Goal: Task Accomplishment & Management: Use online tool/utility

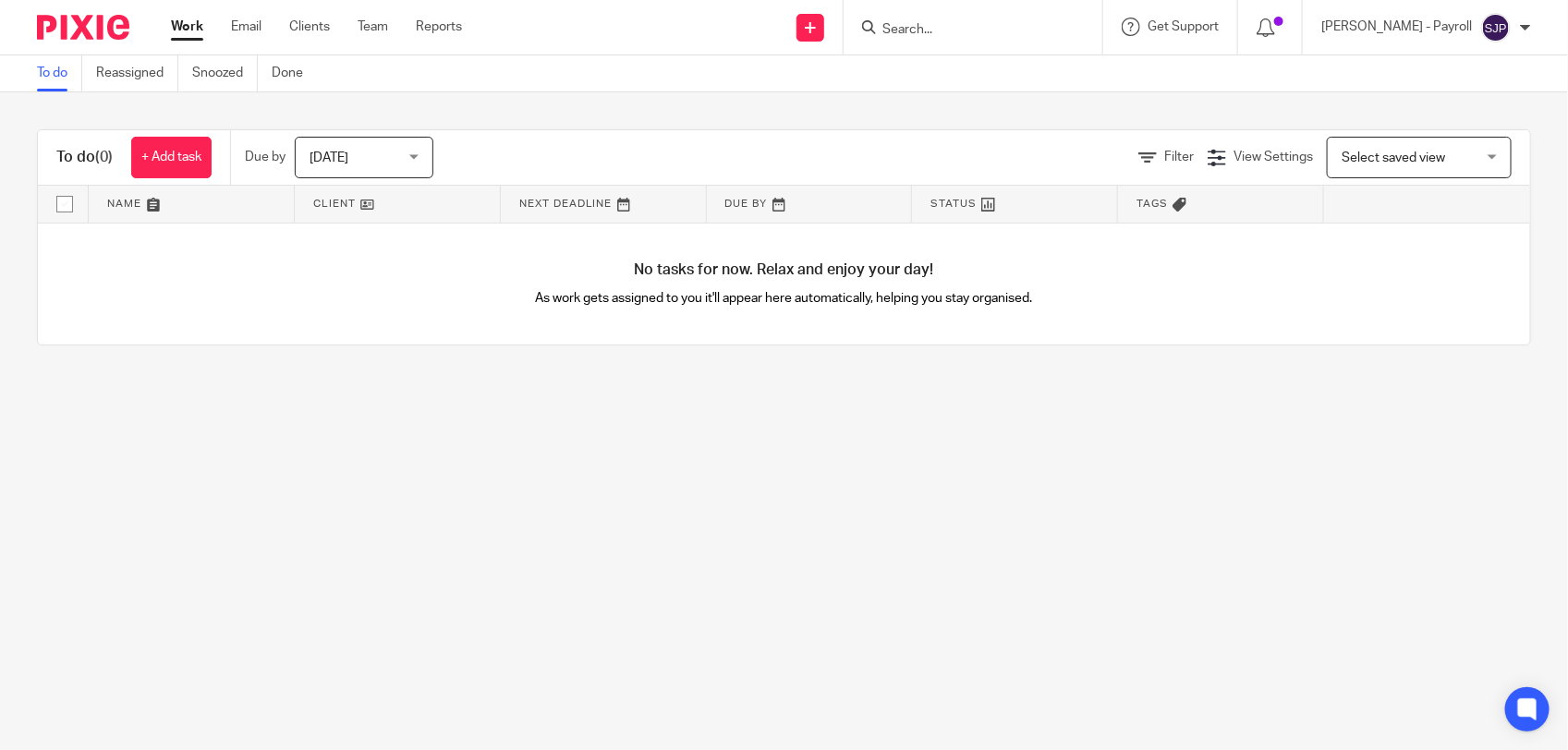
click at [996, 19] on form at bounding box center [978, 27] width 197 height 23
click at [947, 33] on input "Search" at bounding box center [963, 30] width 166 height 16
type input "p27"
click at [956, 65] on link at bounding box center [1033, 79] width 312 height 42
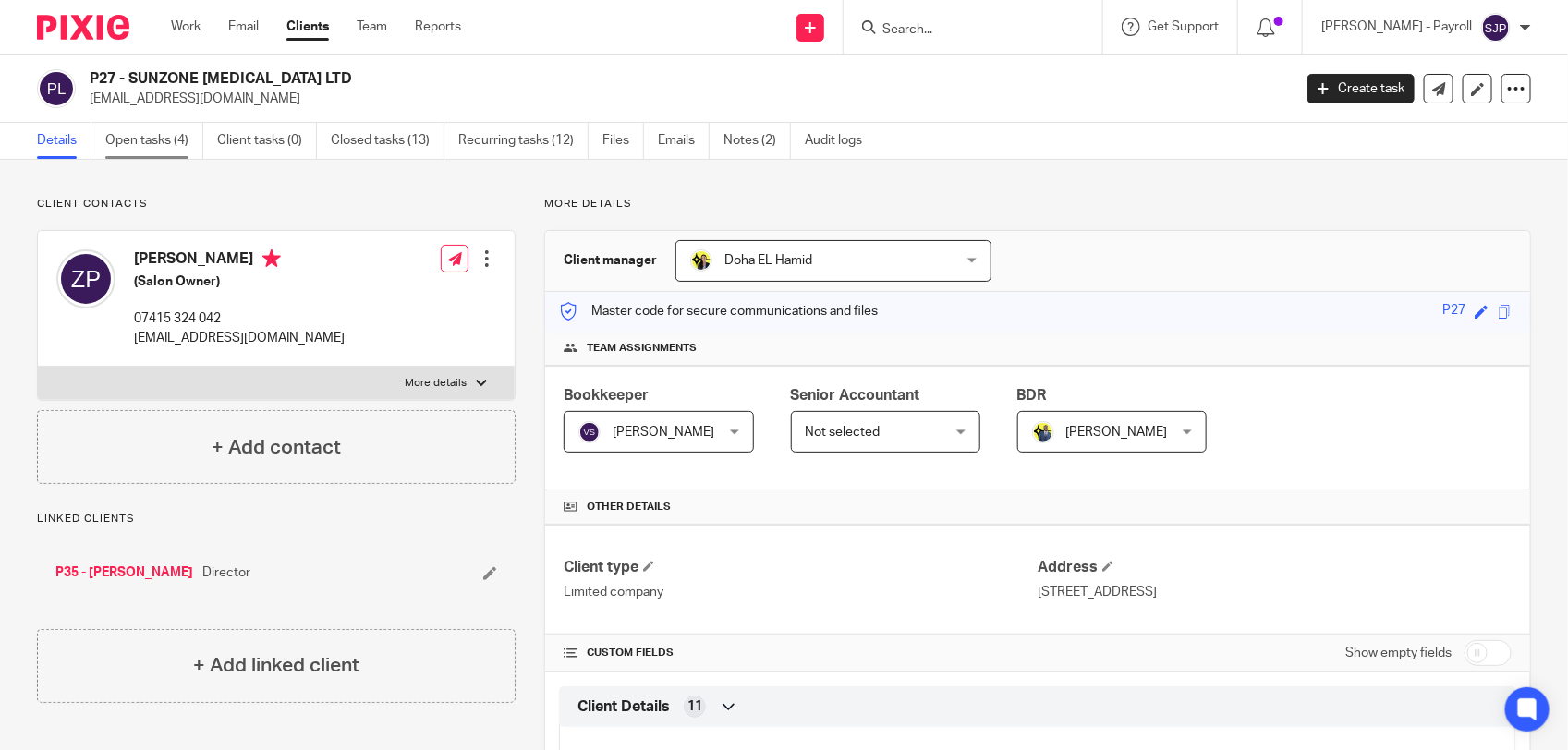
click at [157, 131] on link "Open tasks (4)" at bounding box center [154, 141] width 97 height 36
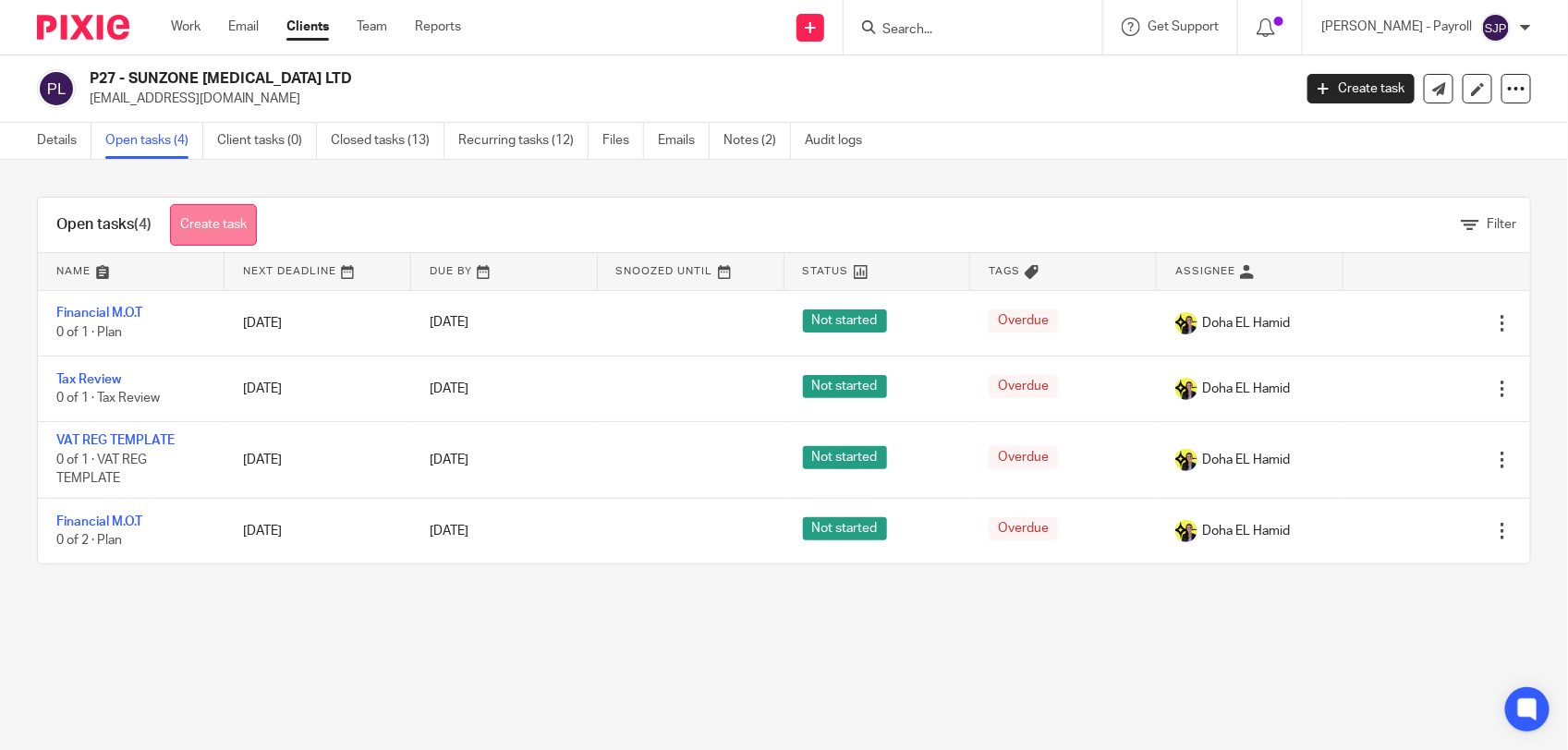
click at [222, 218] on link "Create task" at bounding box center [213, 225] width 87 height 42
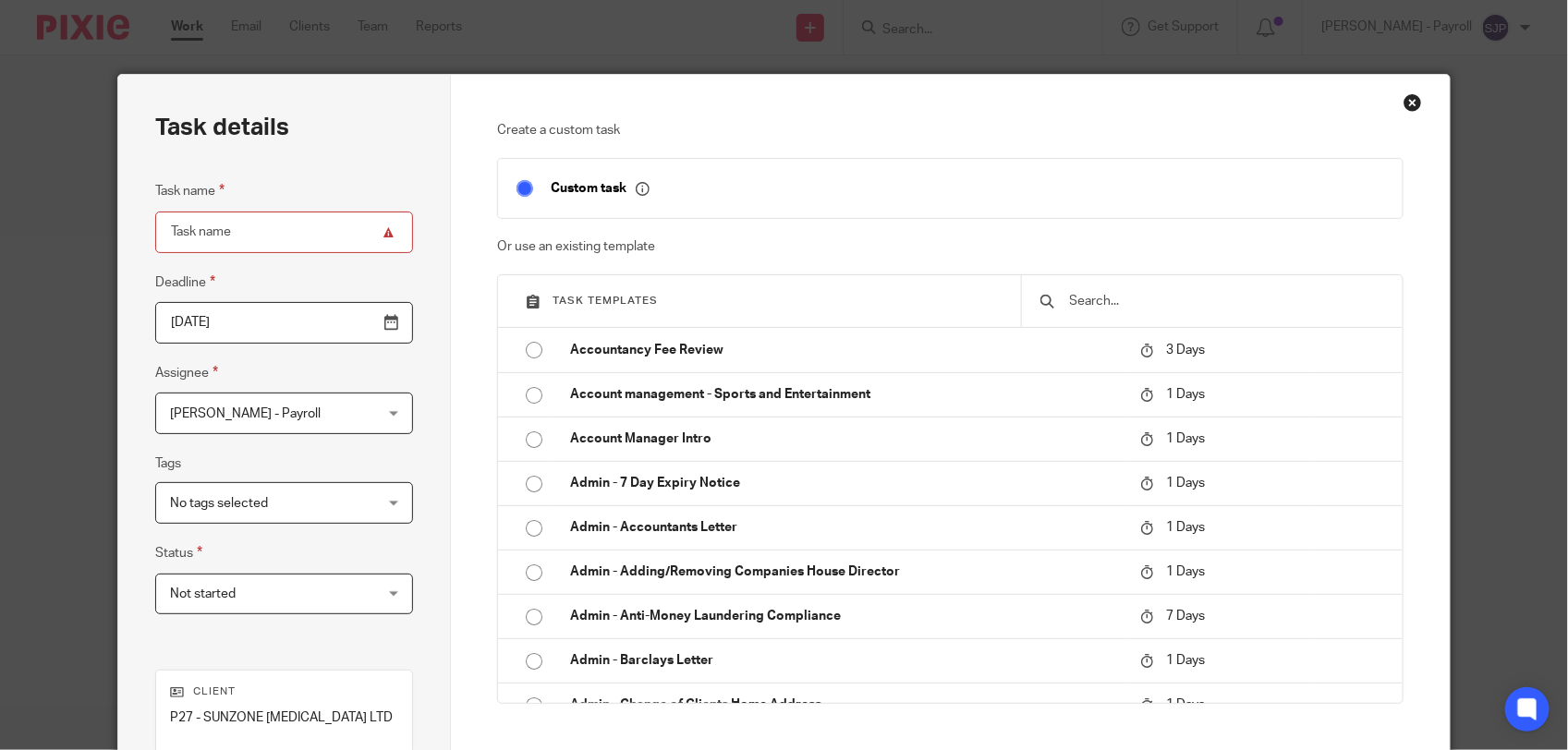
click at [1137, 301] on input "text" at bounding box center [1226, 301] width 316 height 20
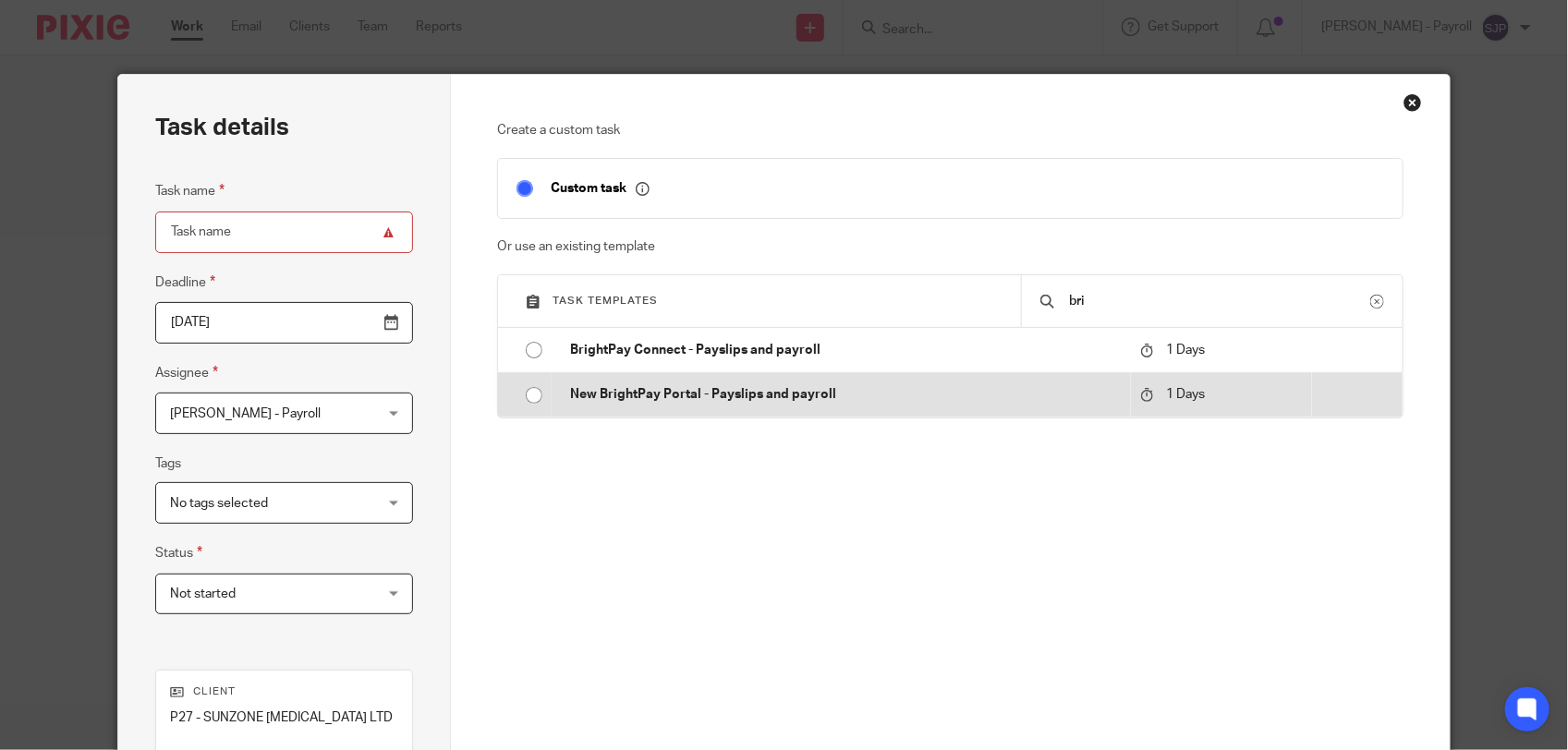
type input "bri"
click at [680, 390] on p "New BrightPay Portal - Payslips and payroll" at bounding box center [846, 394] width 551 height 18
type input "2025-09-25"
type input "New BrightPay Portal - Payslips and payroll"
checkbox input "false"
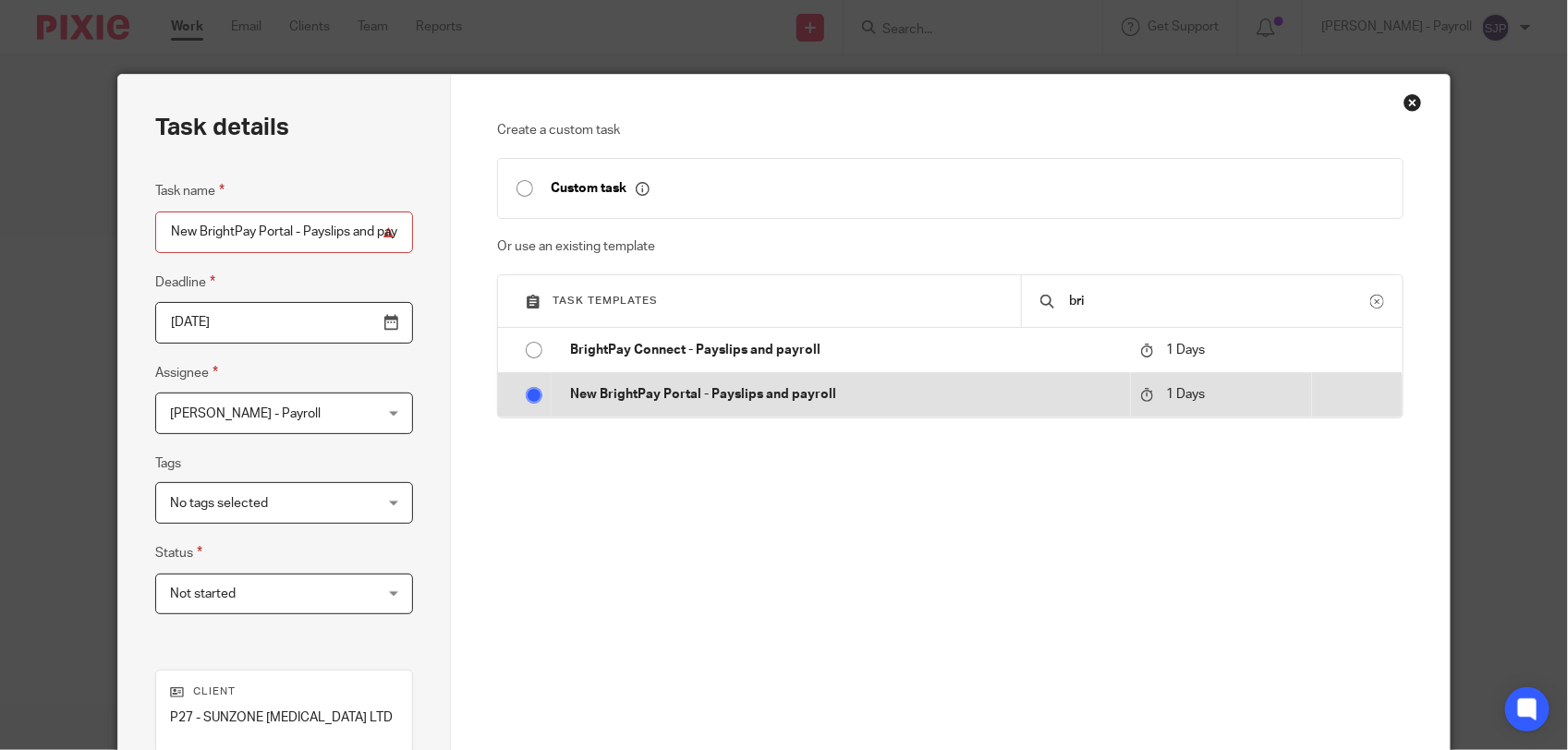
radio input "true"
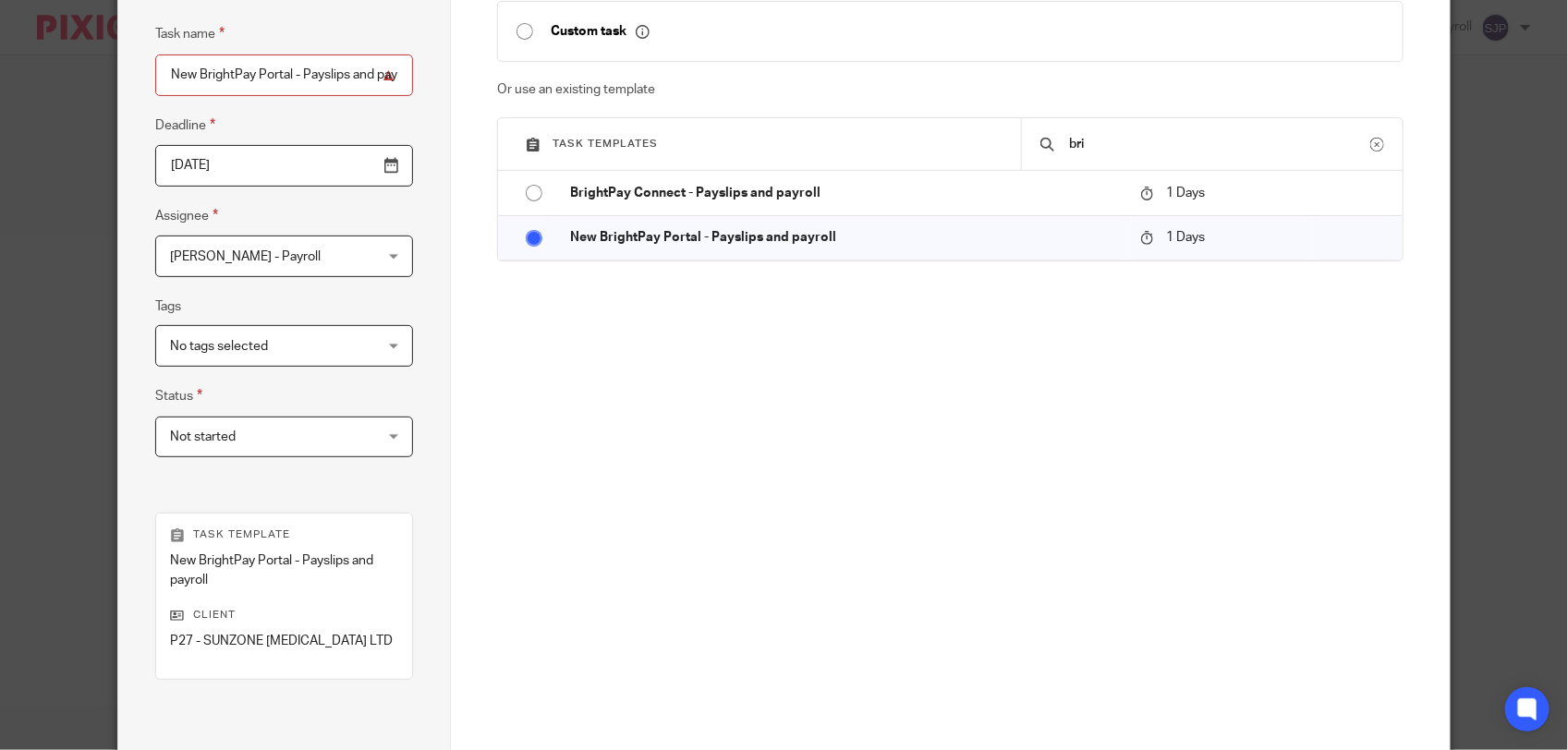
scroll to position [361, 0]
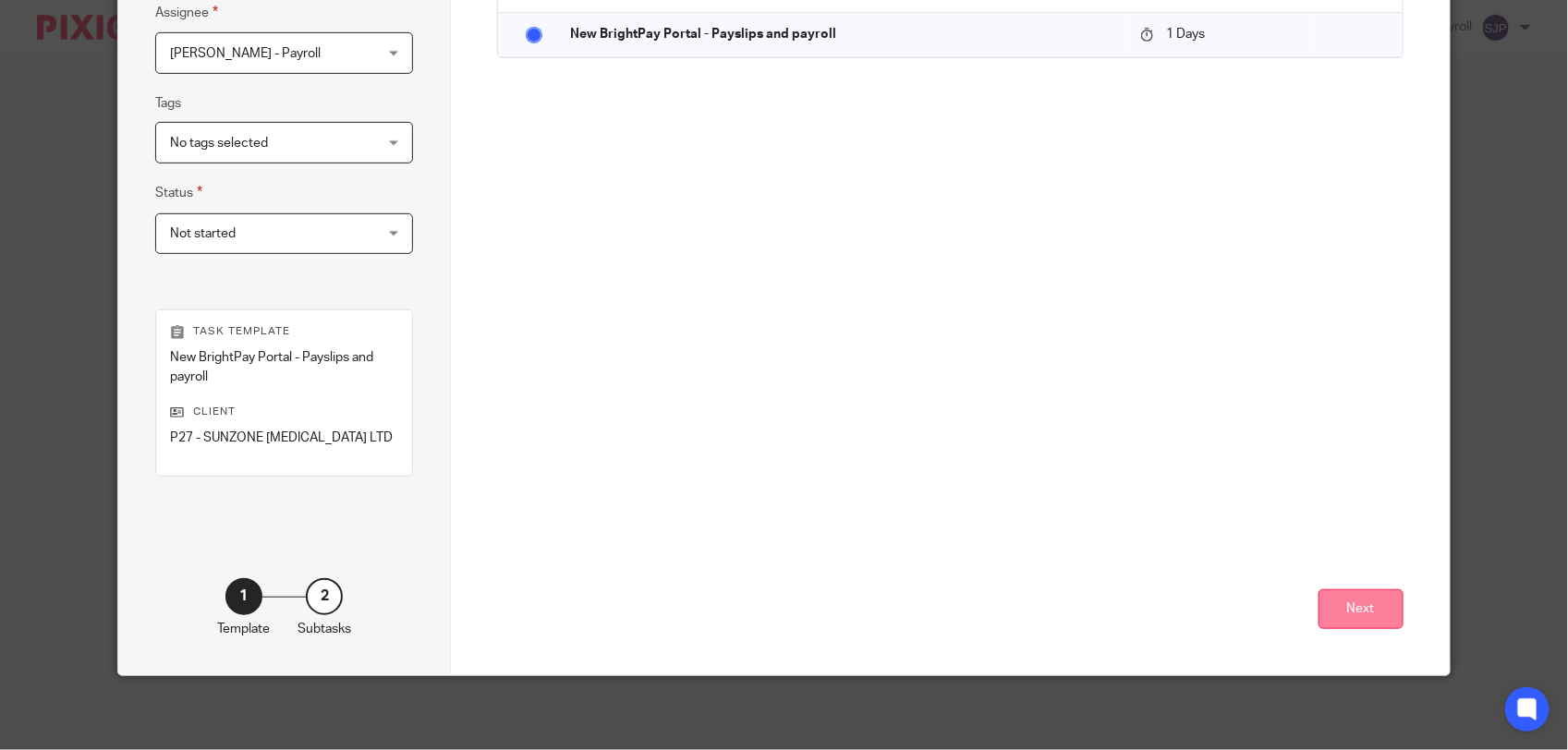
click at [1326, 603] on button "Next" at bounding box center [1361, 610] width 85 height 40
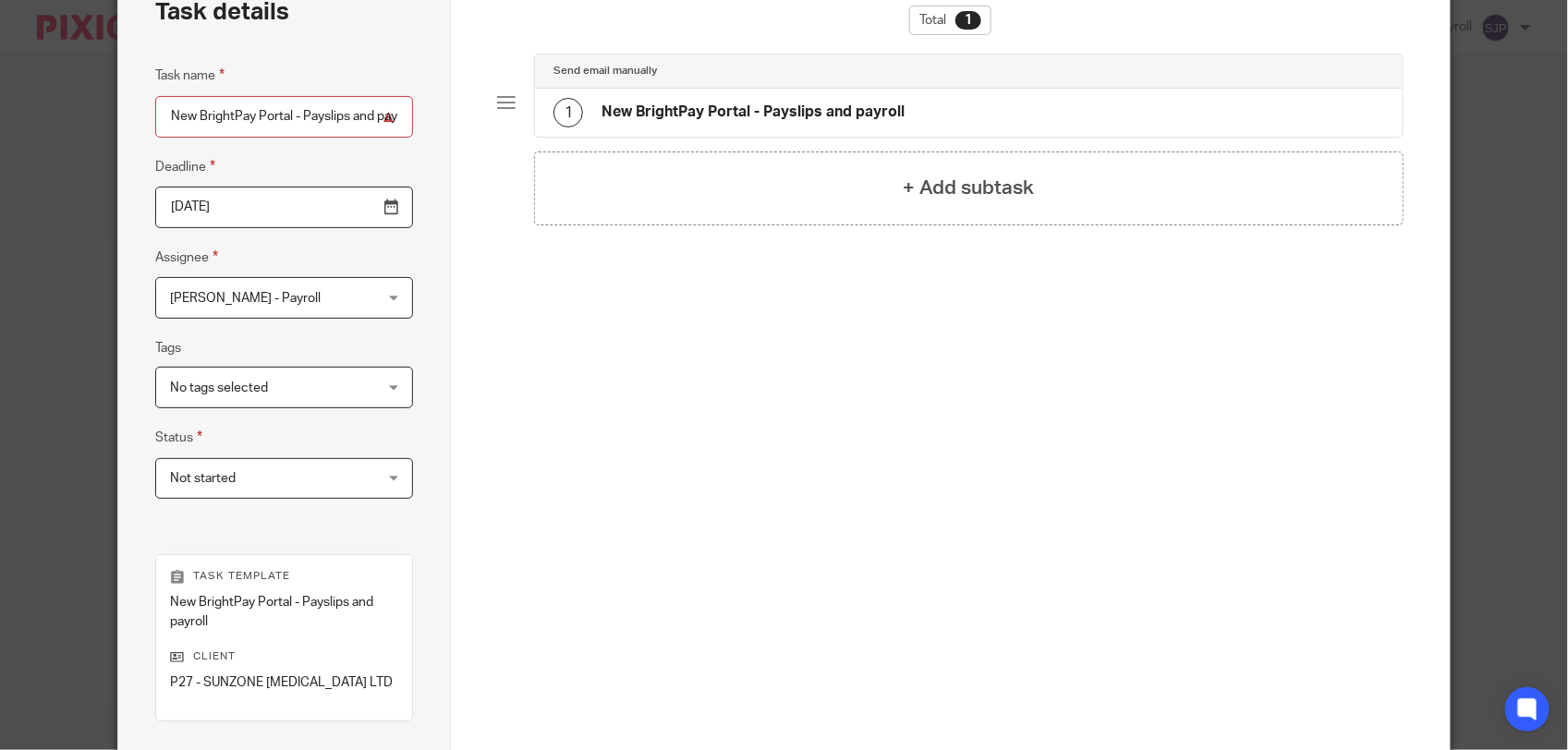
scroll to position [347, 0]
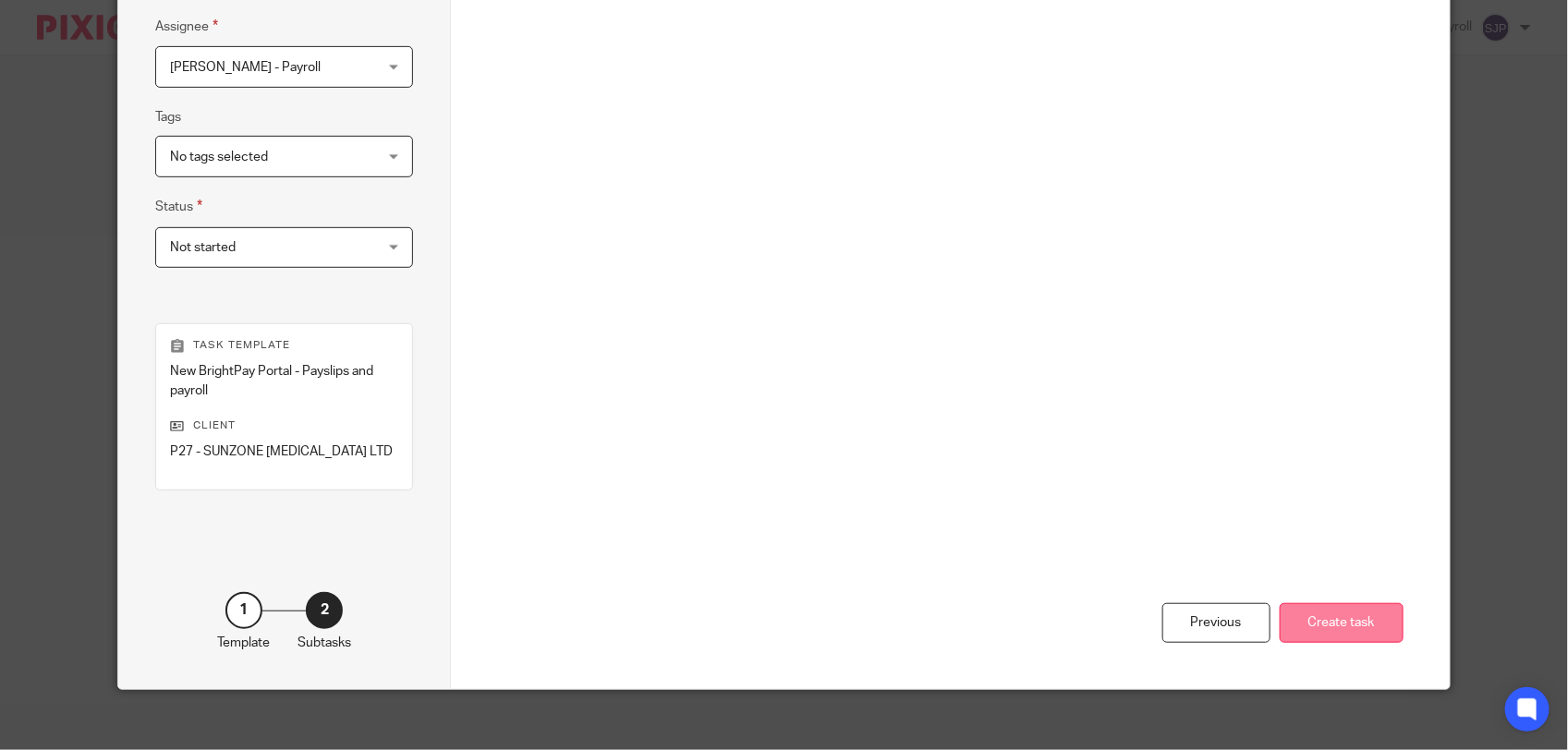
click at [1299, 611] on button "Create task" at bounding box center [1342, 623] width 124 height 40
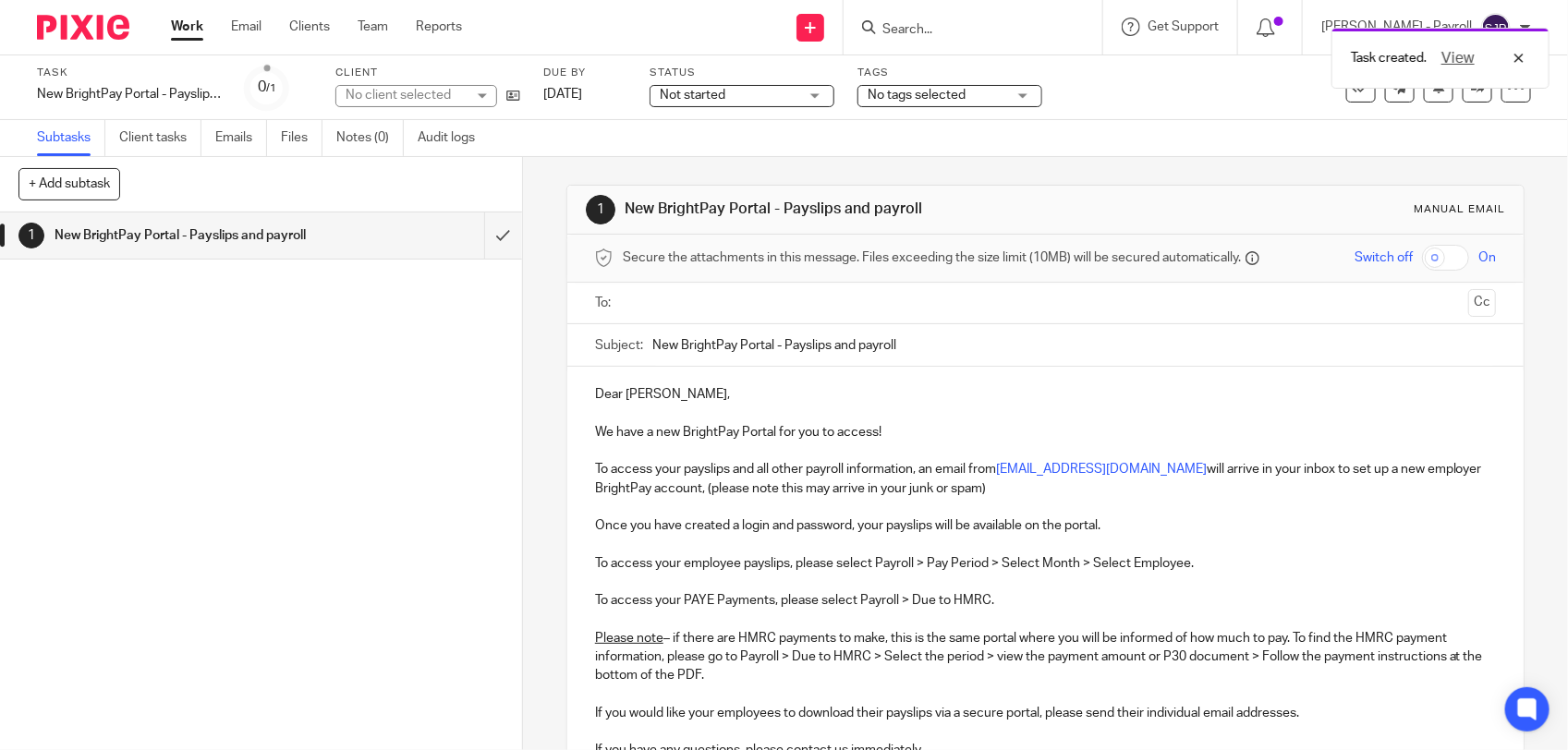
click at [744, 297] on input "text" at bounding box center [1044, 304] width 831 height 21
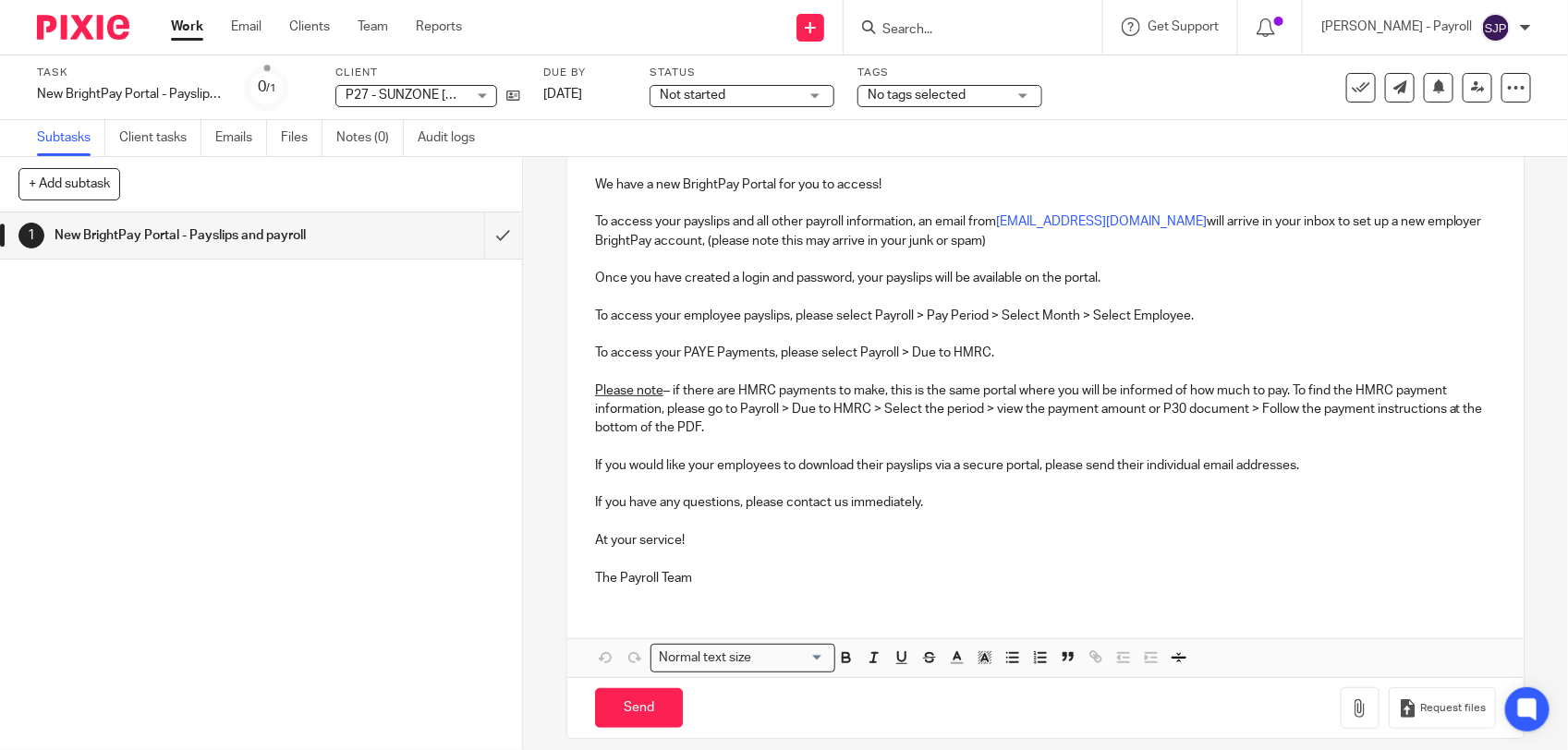
scroll to position [270, 0]
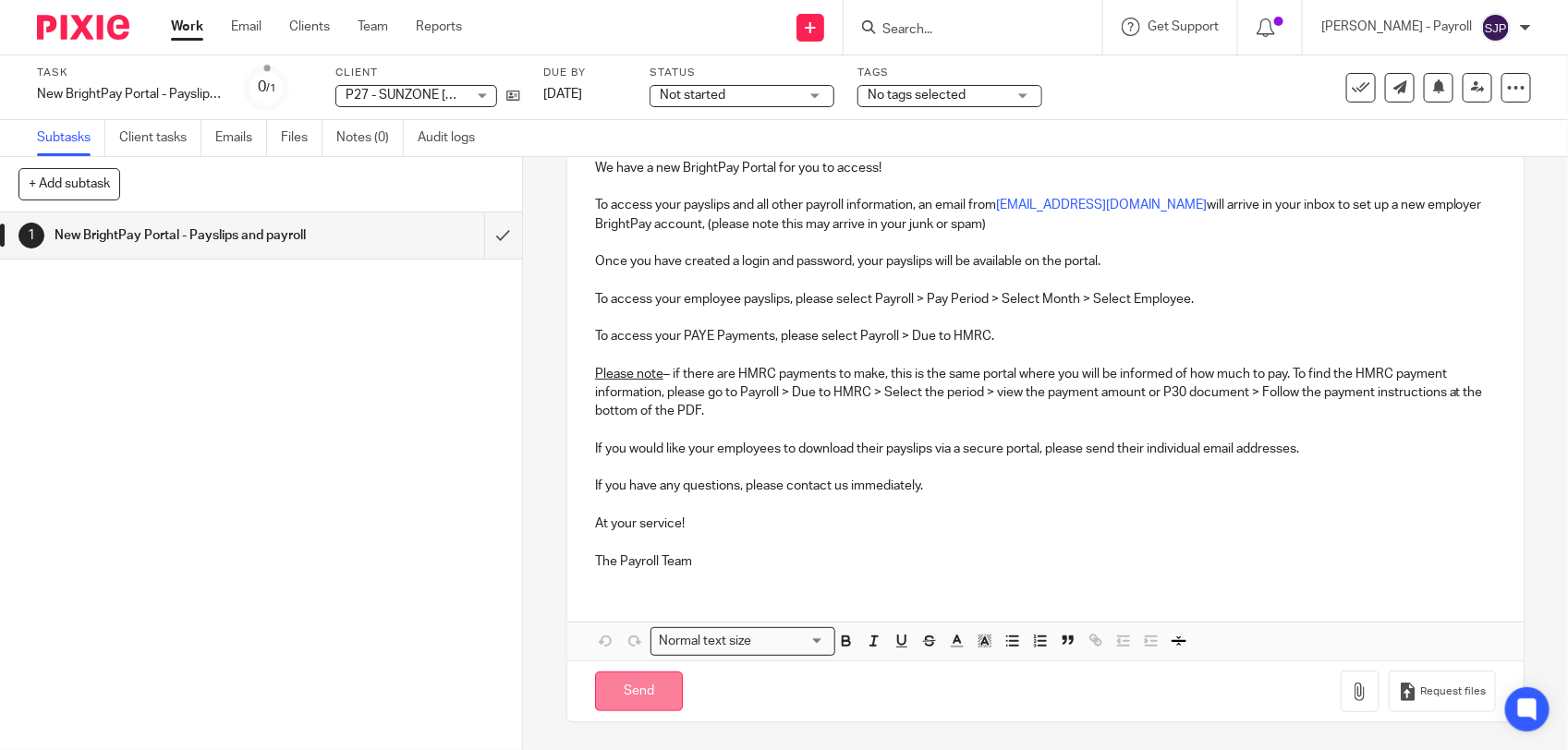
click at [642, 682] on input "Send" at bounding box center [639, 692] width 88 height 40
type input "Sent"
